Goal: Transaction & Acquisition: Download file/media

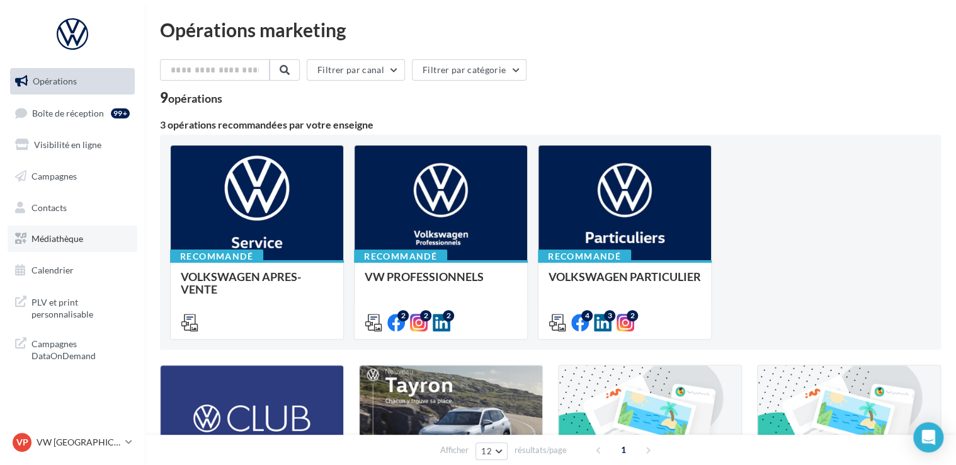
click at [66, 235] on span "Médiathèque" at bounding box center [57, 238] width 52 height 11
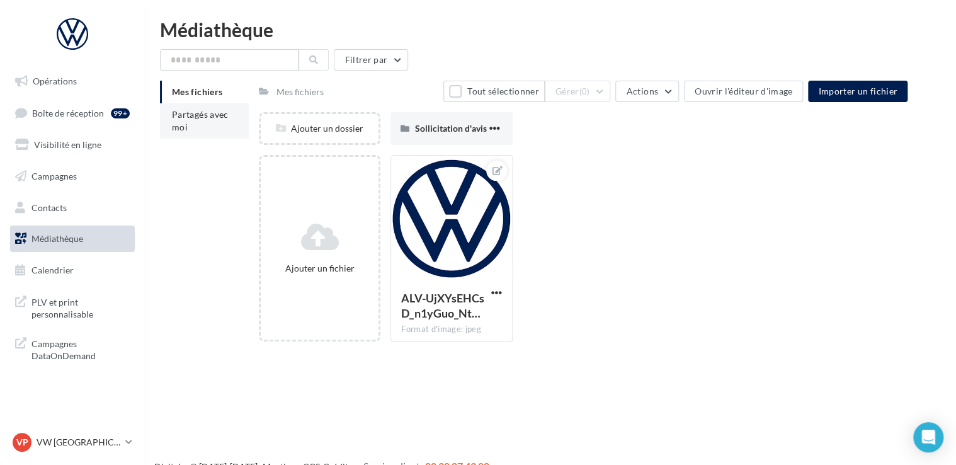
click at [186, 127] on span "Partagés avec moi" at bounding box center [200, 120] width 57 height 23
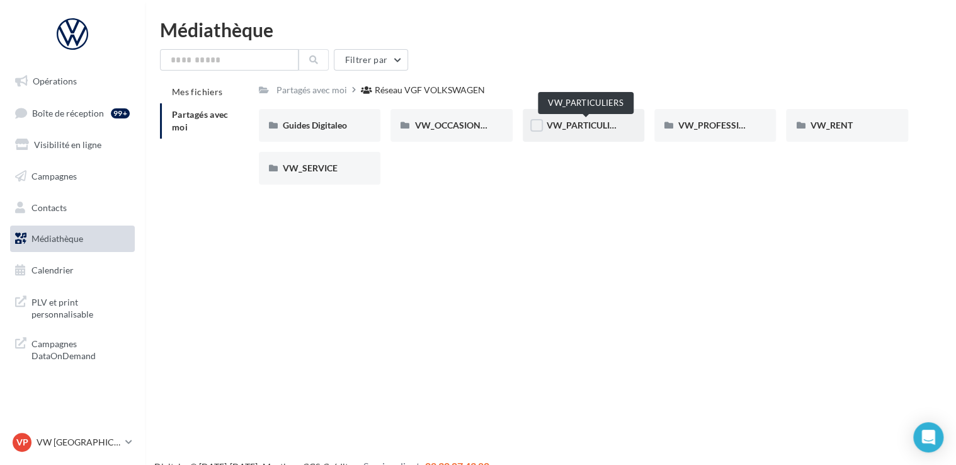
click at [574, 130] on span "VW_PARTICULIERS" at bounding box center [585, 125] width 79 height 11
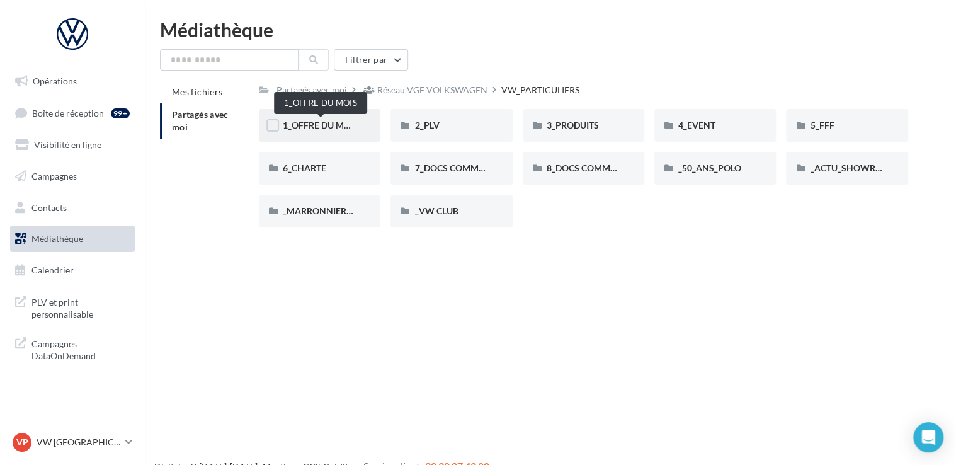
click at [330, 128] on span "1_OFFRE DU MOIS" at bounding box center [321, 125] width 76 height 11
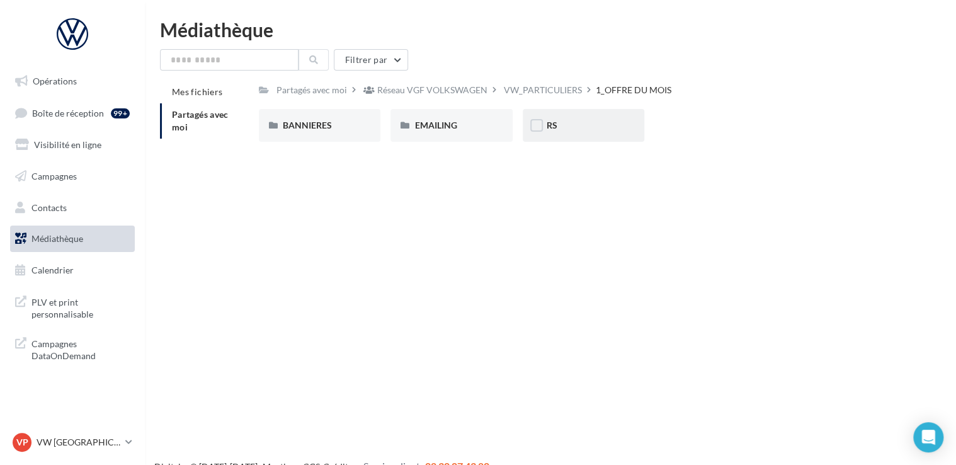
click at [543, 132] on div "RS" at bounding box center [582, 125] width 121 height 33
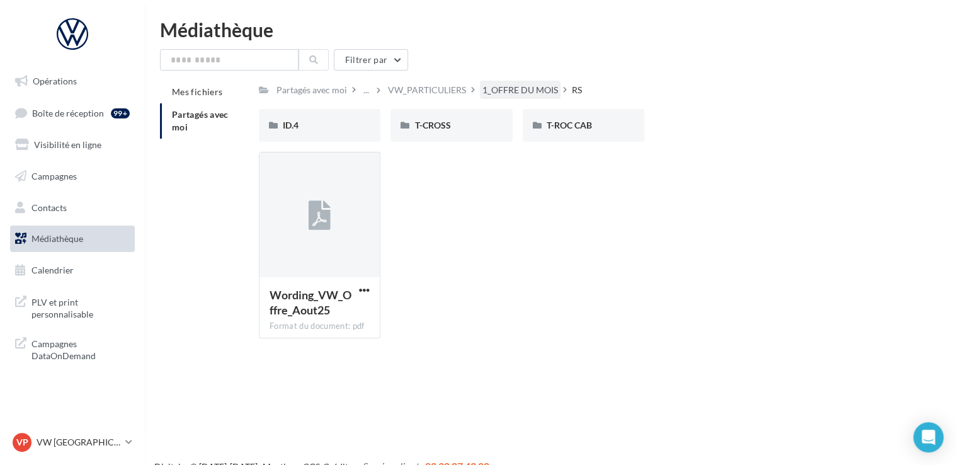
click at [488, 93] on div "1_OFFRE DU MOIS" at bounding box center [520, 90] width 76 height 13
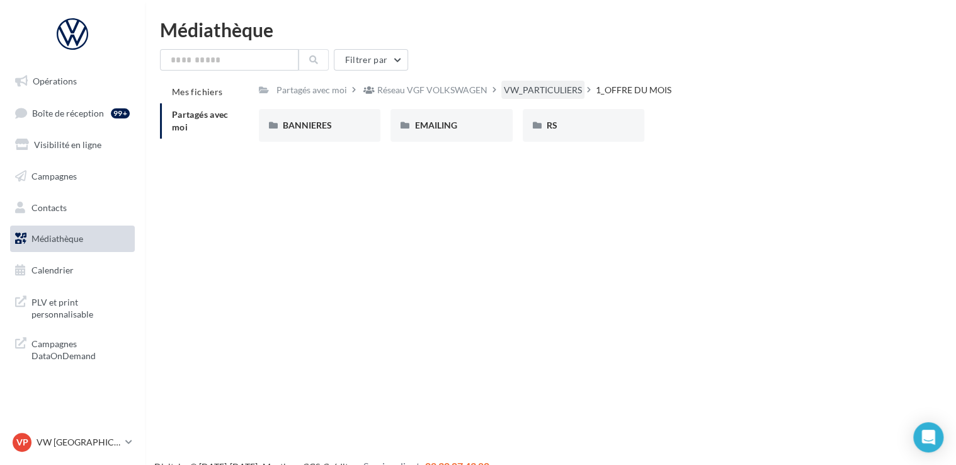
click at [551, 94] on div "VW_PARTICULIERS" at bounding box center [543, 90] width 78 height 13
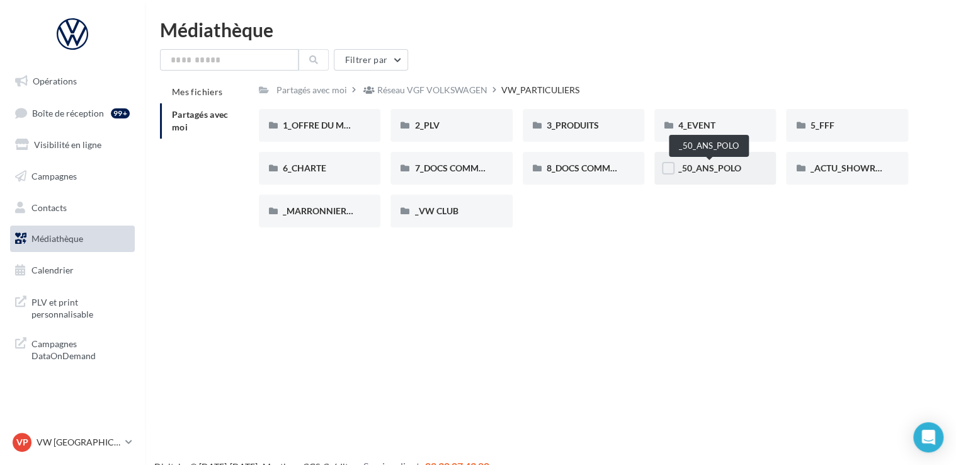
click at [720, 166] on span "_50_ANS_POLO" at bounding box center [709, 167] width 63 height 11
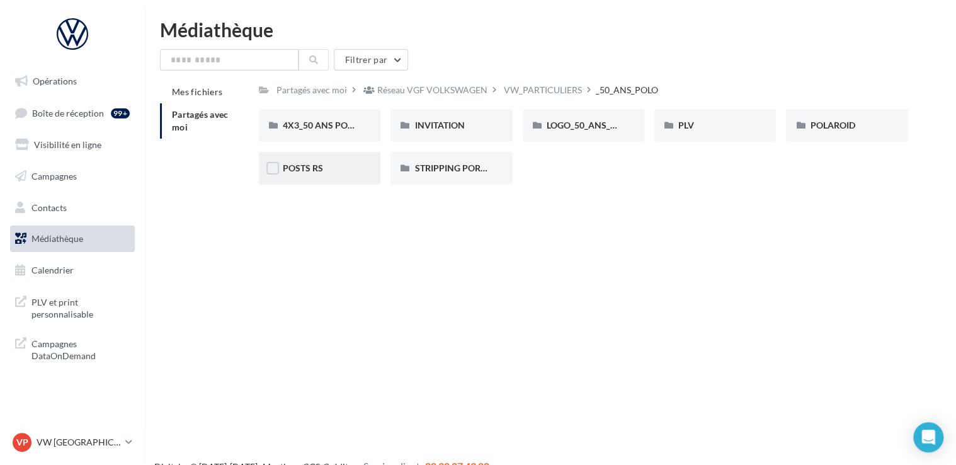
click at [326, 170] on div "POSTS RS" at bounding box center [320, 168] width 74 height 13
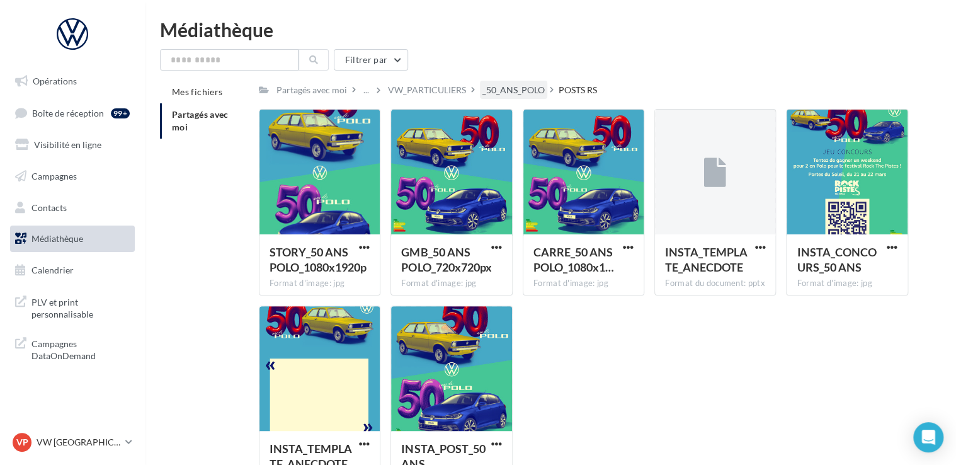
click at [509, 86] on div "_50_ANS_POLO" at bounding box center [513, 90] width 62 height 13
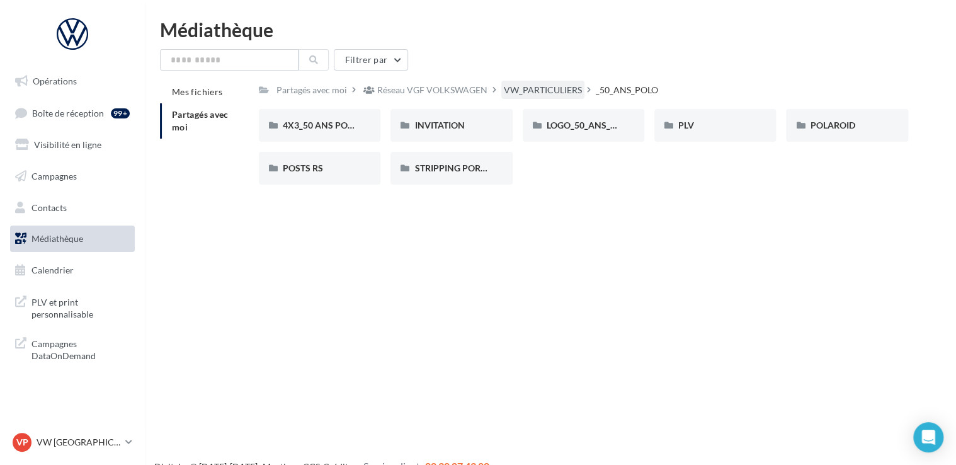
click at [512, 89] on div "VW_PARTICULIERS" at bounding box center [543, 90] width 78 height 13
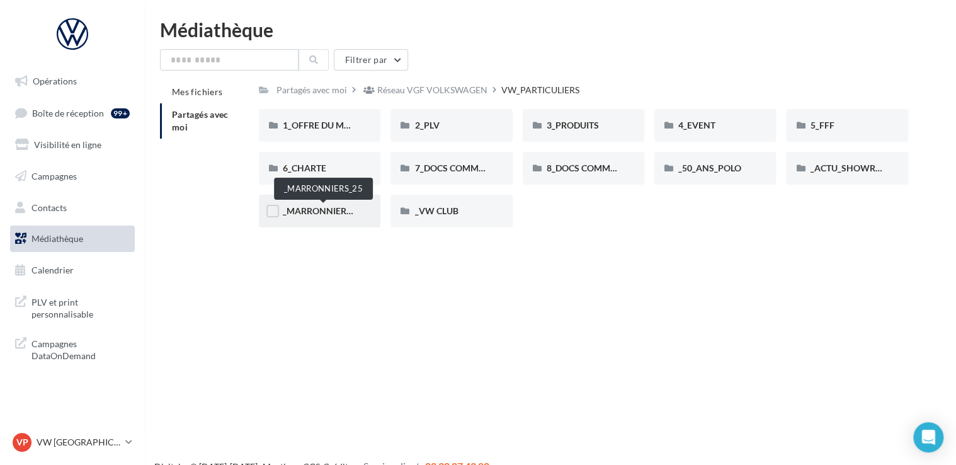
click at [350, 210] on span "_MARRONNIERS_25" at bounding box center [324, 210] width 82 height 11
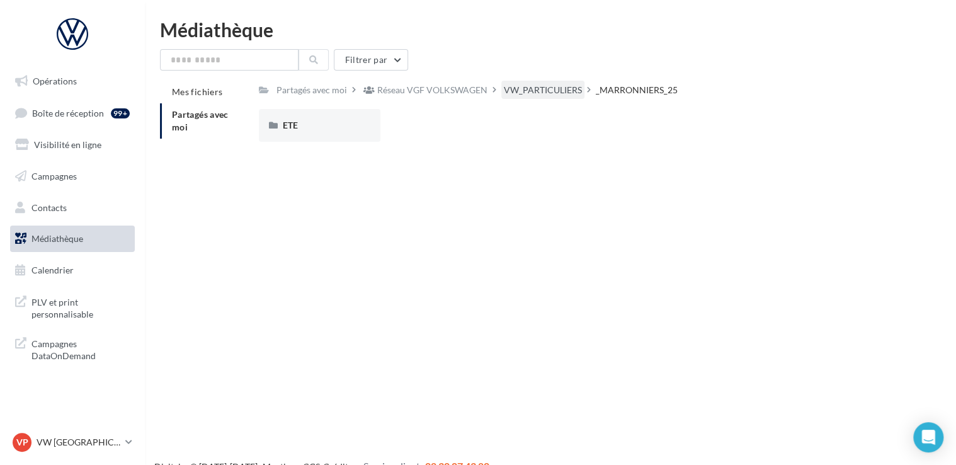
click at [553, 90] on div "VW_PARTICULIERS" at bounding box center [543, 90] width 78 height 13
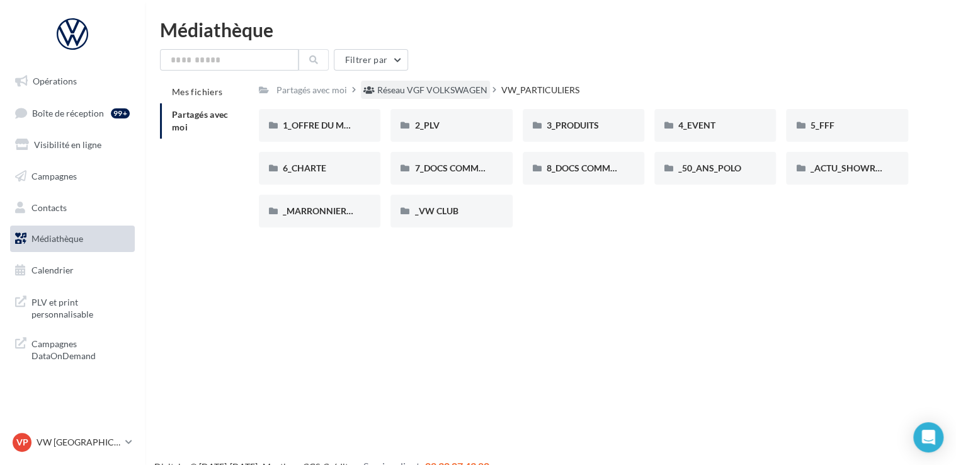
click at [448, 81] on div "Réseau VGF VOLKSWAGEN" at bounding box center [425, 90] width 129 height 18
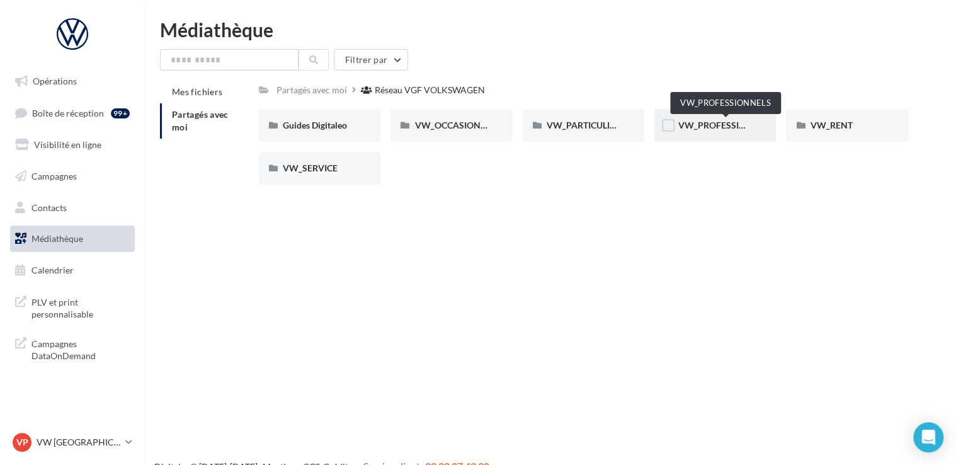
click at [684, 123] on span "VW_PROFESSIONNELS" at bounding box center [726, 125] width 96 height 11
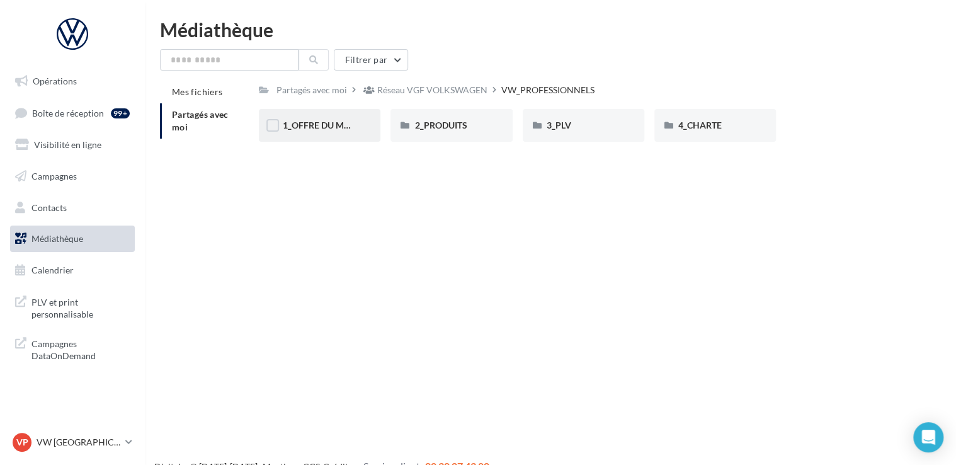
click at [307, 126] on span "1_OFFRE DU MOIS" at bounding box center [321, 125] width 76 height 11
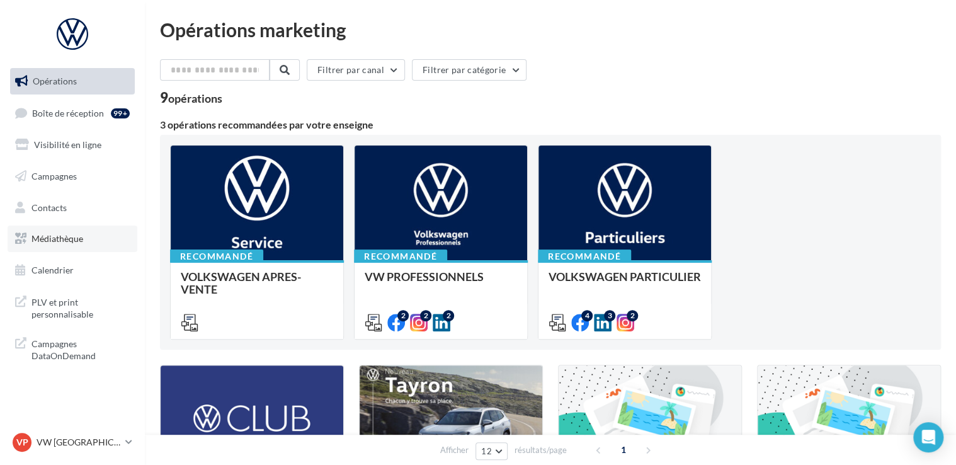
click at [69, 243] on span "Médiathèque" at bounding box center [57, 238] width 52 height 11
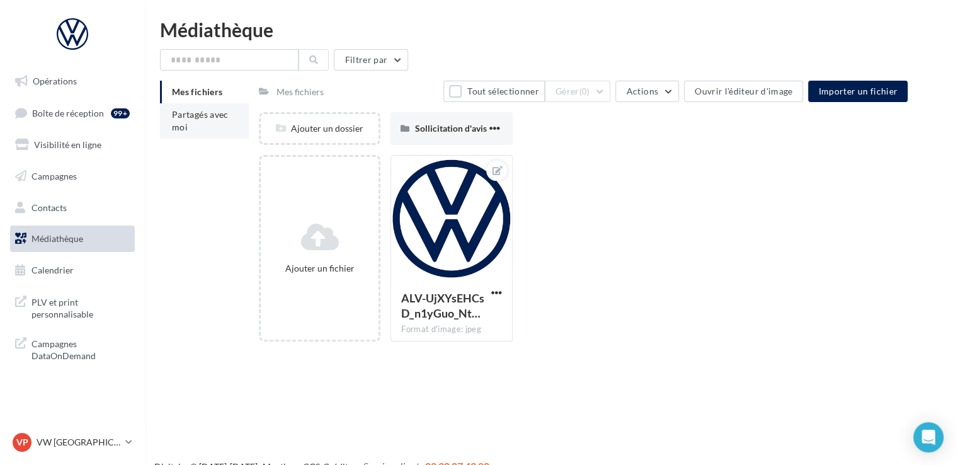
click at [204, 127] on li "Partagés avec moi" at bounding box center [204, 120] width 89 height 35
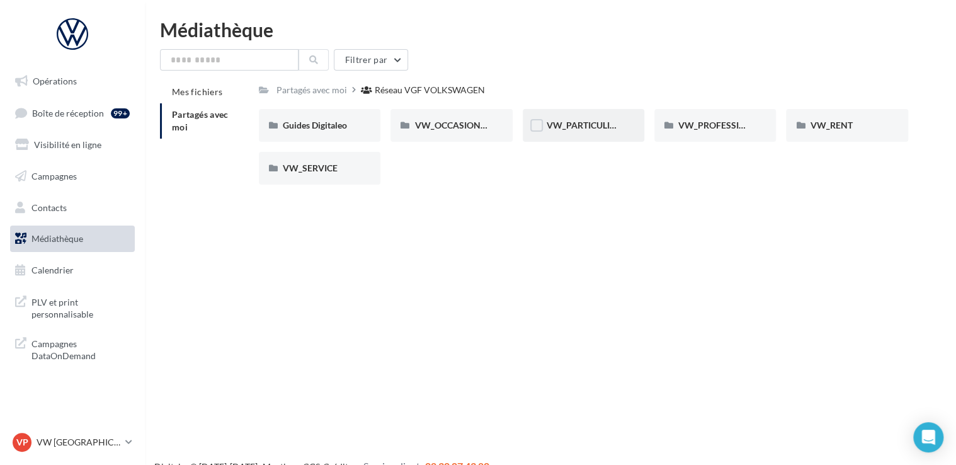
click at [576, 132] on div "VW_PARTICULIERS" at bounding box center [583, 125] width 74 height 13
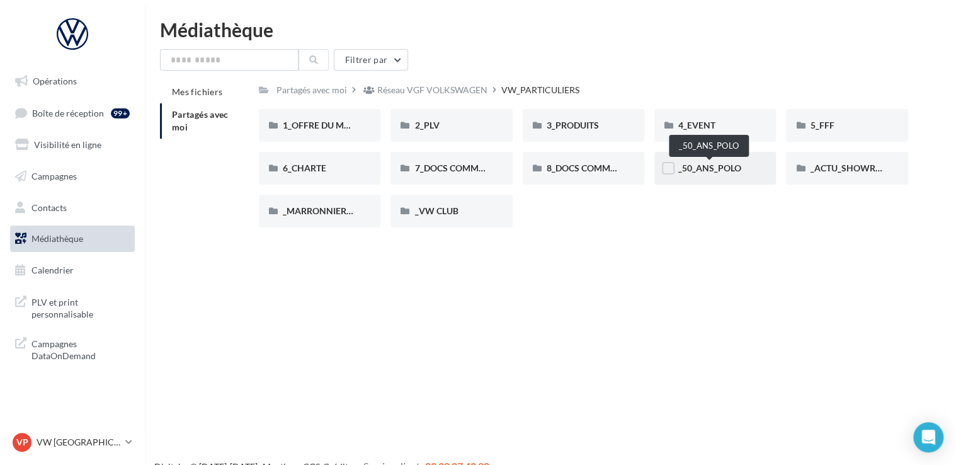
click at [695, 169] on span "_50_ANS_POLO" at bounding box center [709, 167] width 63 height 11
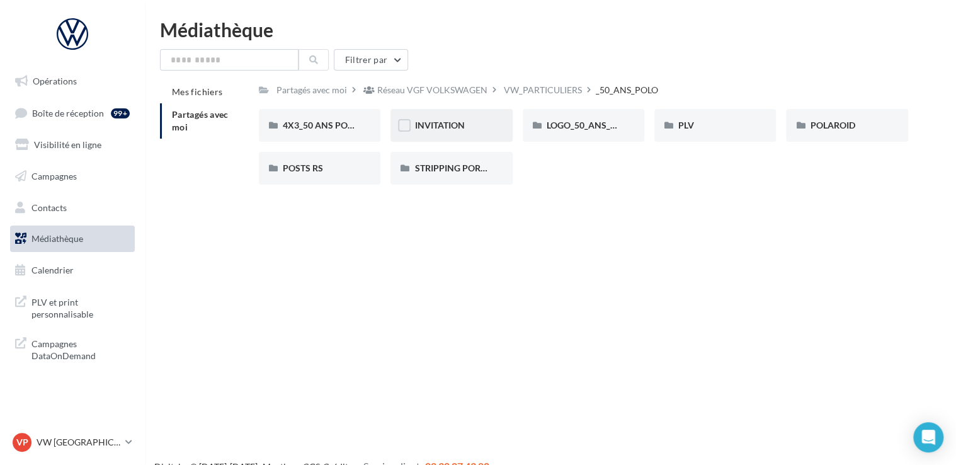
click at [450, 140] on div "INVITATION" at bounding box center [450, 125] width 121 height 33
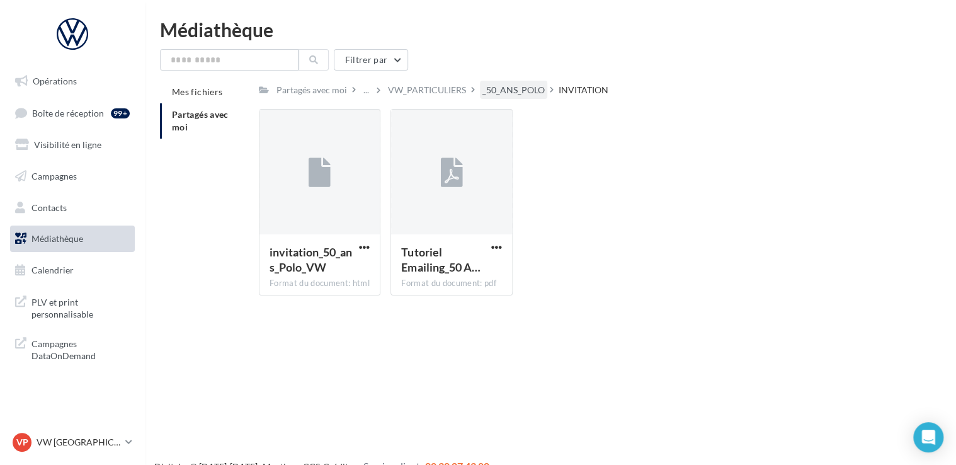
click at [521, 82] on div "_50_ANS_POLO" at bounding box center [513, 90] width 67 height 18
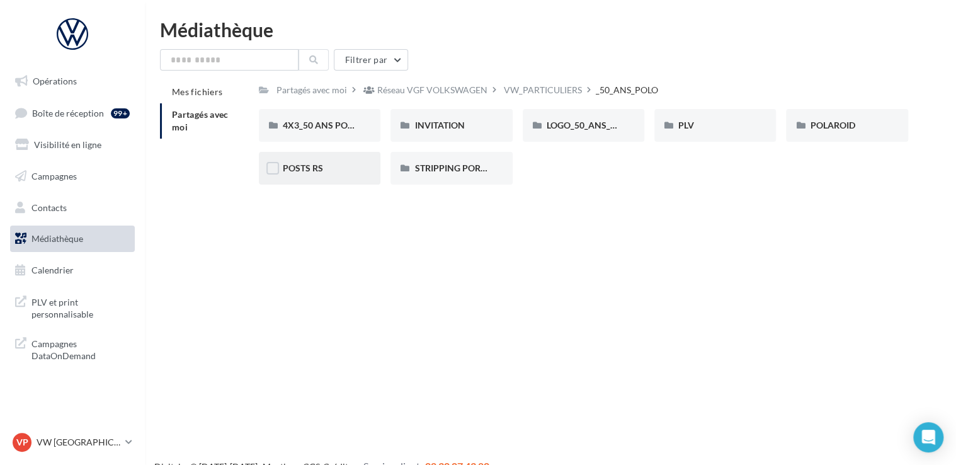
click at [324, 174] on div "POSTS RS" at bounding box center [320, 168] width 74 height 13
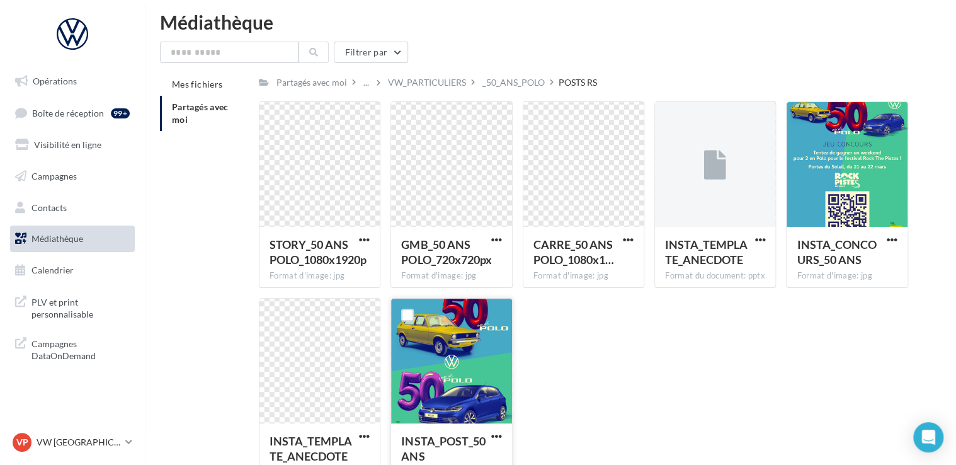
scroll to position [15, 0]
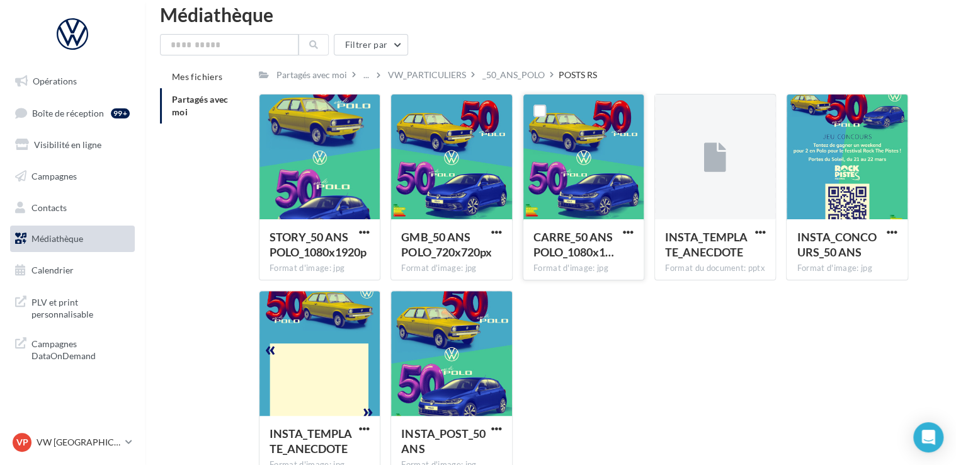
click at [619, 230] on div "CARRE_50 ANS POLO_1080x1…" at bounding box center [583, 245] width 100 height 33
click at [623, 233] on span "button" at bounding box center [628, 232] width 11 height 11
click at [608, 252] on button "Télécharger" at bounding box center [573, 256] width 126 height 33
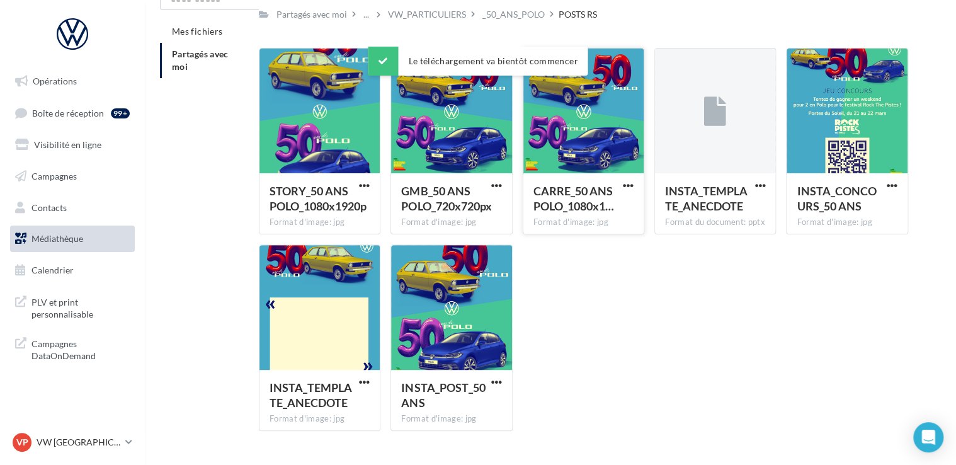
scroll to position [91, 0]
